Goal: Information Seeking & Learning: Learn about a topic

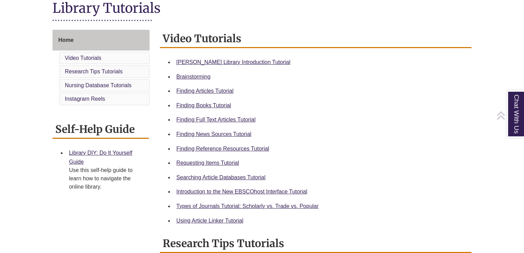
scroll to position [165, 0]
click at [199, 104] on link "Finding Books Tutorial" at bounding box center [204, 105] width 55 height 6
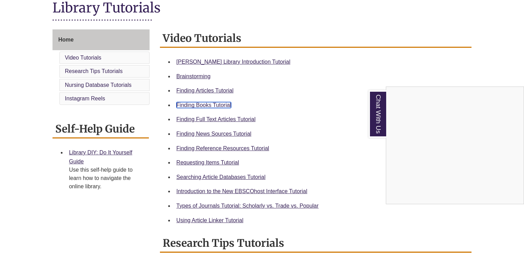
scroll to position [0, 0]
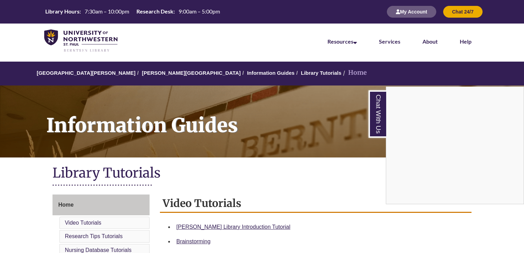
click at [417, 11] on div "Chat With Us" at bounding box center [262, 126] width 524 height 253
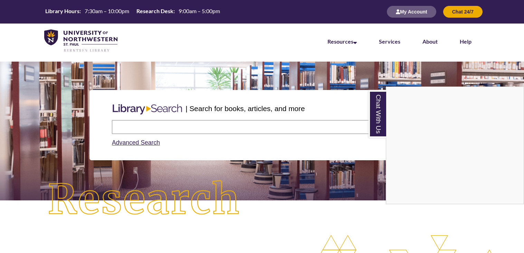
click at [142, 123] on div "Chat With Us" at bounding box center [262, 126] width 524 height 253
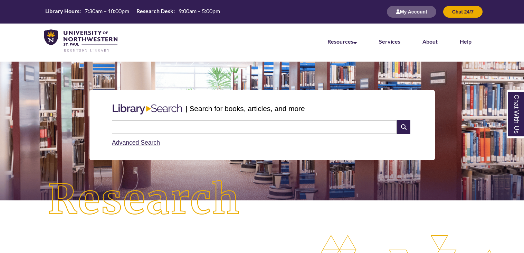
click at [225, 131] on input "text" at bounding box center [254, 127] width 285 height 14
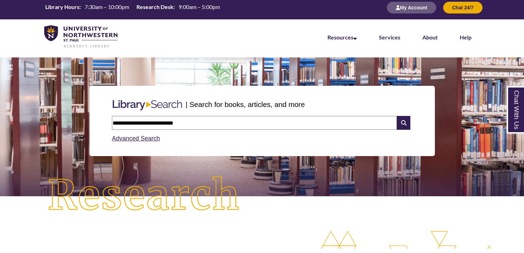
type input "**********"
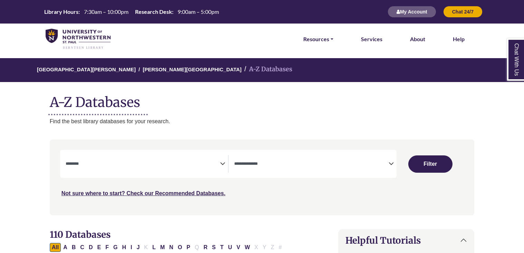
select select "Database Subject Filter"
select select "Database Types Filter"
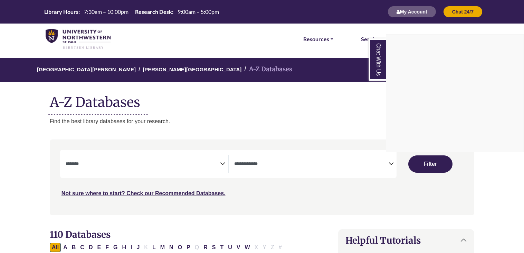
click at [127, 162] on div "Chat With Us" at bounding box center [262, 126] width 524 height 253
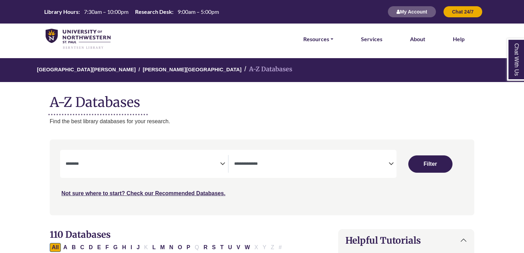
click at [209, 161] on span "Search filters" at bounding box center [143, 163] width 154 height 6
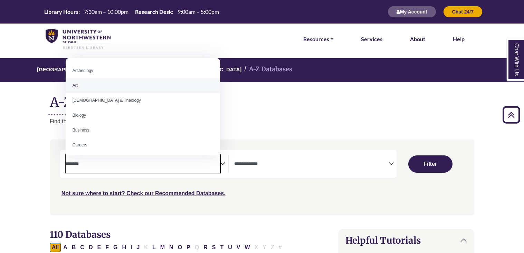
scroll to position [1, 0]
